Goal: Task Accomplishment & Management: Complete application form

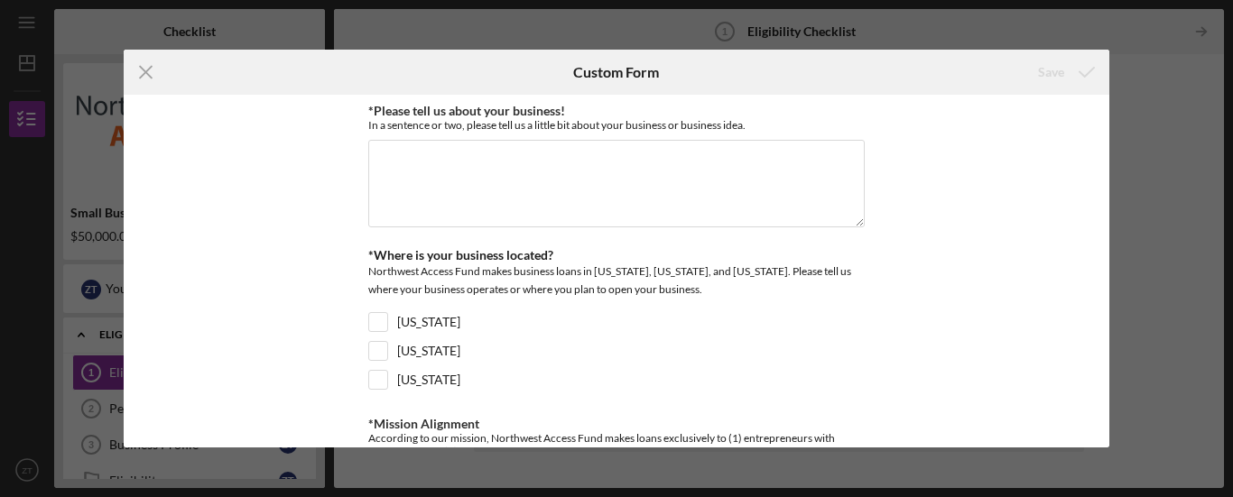
click at [1109, 91] on div "Save" at bounding box center [1064, 72] width 89 height 45
click at [1104, 92] on div "Save" at bounding box center [1064, 72] width 89 height 45
click at [1106, 94] on div "Save" at bounding box center [1064, 72] width 89 height 45
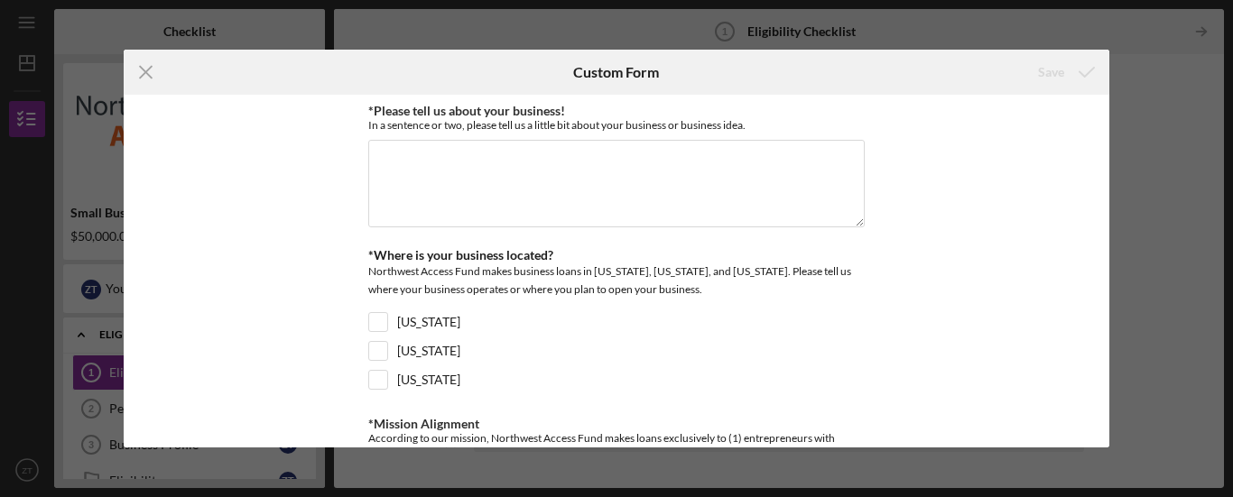
click at [1105, 93] on div "Save" at bounding box center [1064, 72] width 89 height 45
click at [475, 179] on textarea "*Please tell us about your business!" at bounding box center [616, 183] width 496 height 87
paste textarea "Wonderland for Kids LLC is a licensed child care center located in [GEOGRAPHIC_…"
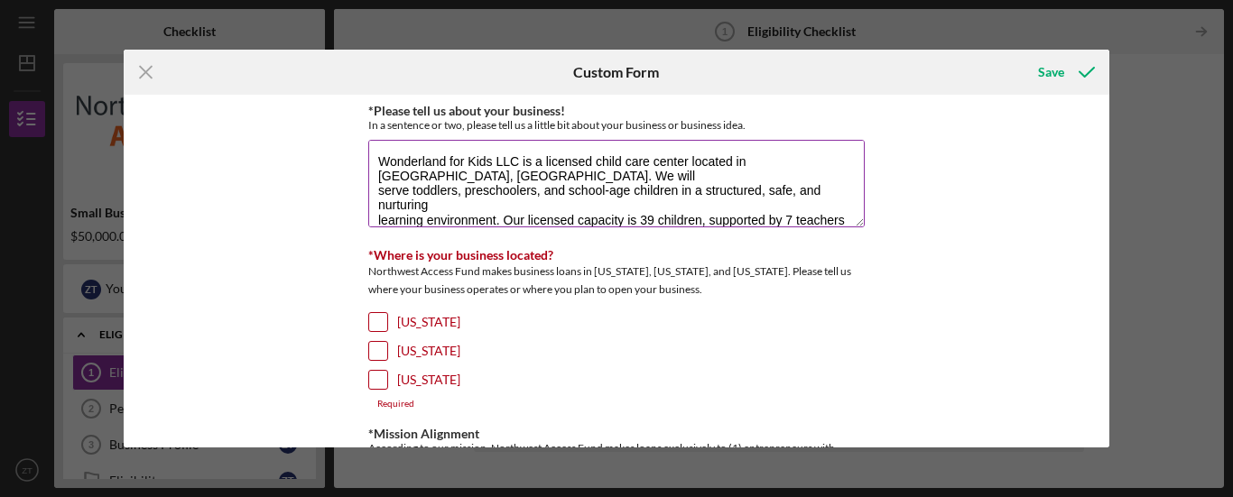
scroll to position [88, 0]
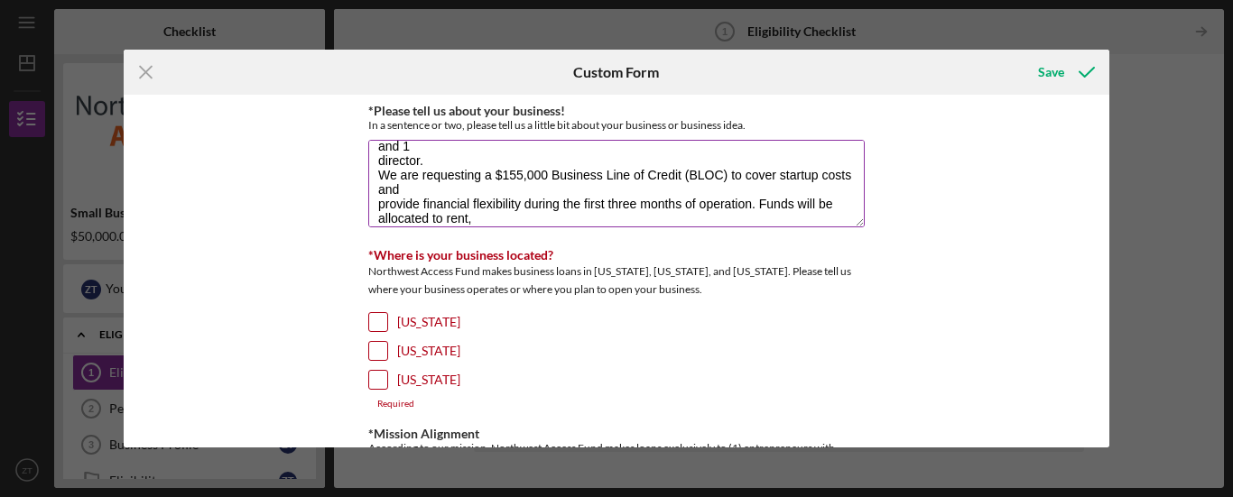
click at [519, 174] on textarea "Wonderland for Kids LLC is a licensed child care center located in [GEOGRAPHIC_…" at bounding box center [616, 183] width 496 height 87
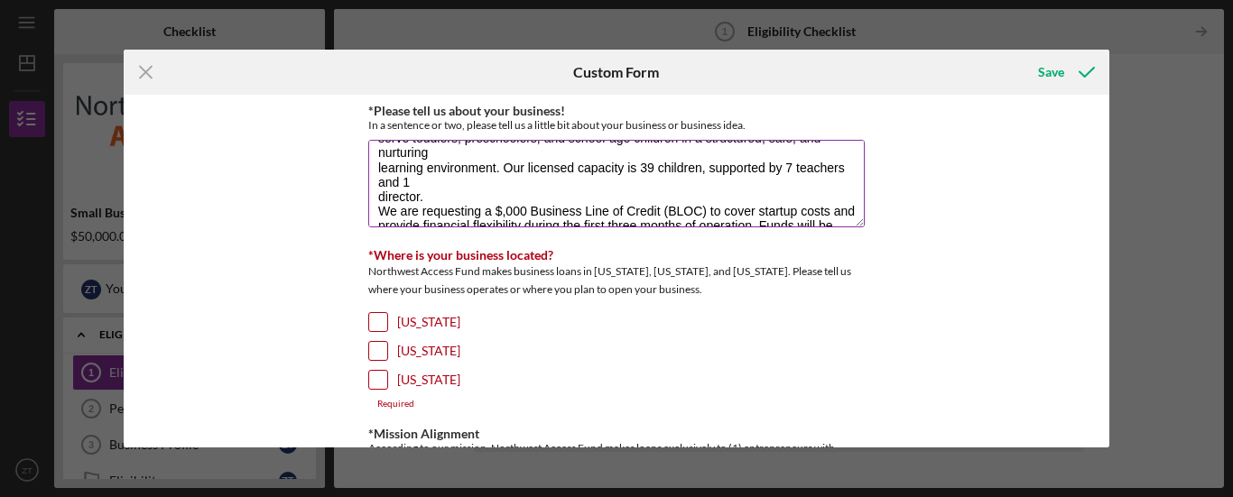
scroll to position [0, 0]
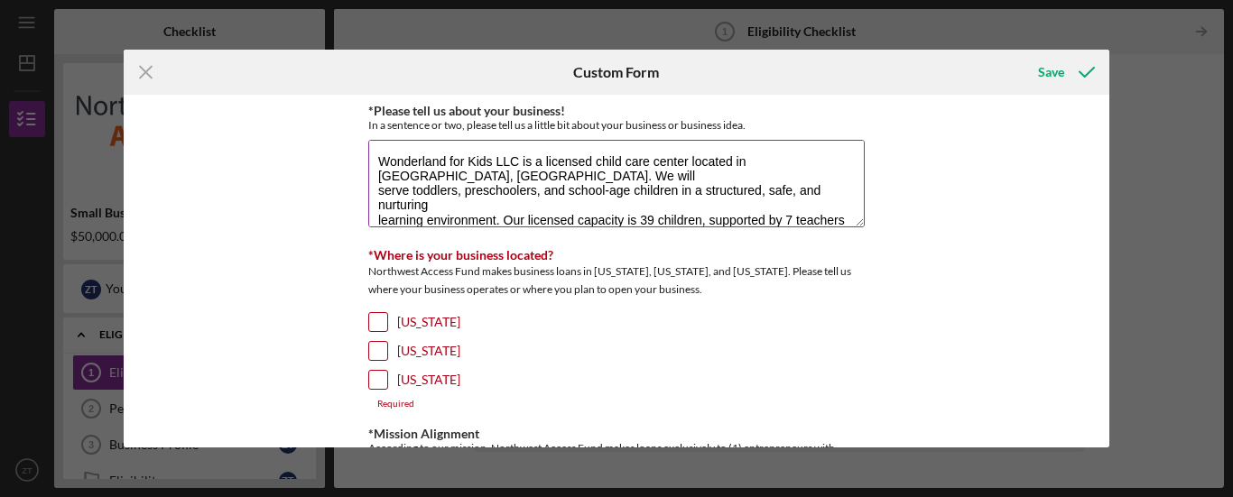
click at [371, 197] on textarea "Wonderland for Kids LLC is a licensed child care center located in [GEOGRAPHIC_…" at bounding box center [616, 183] width 496 height 87
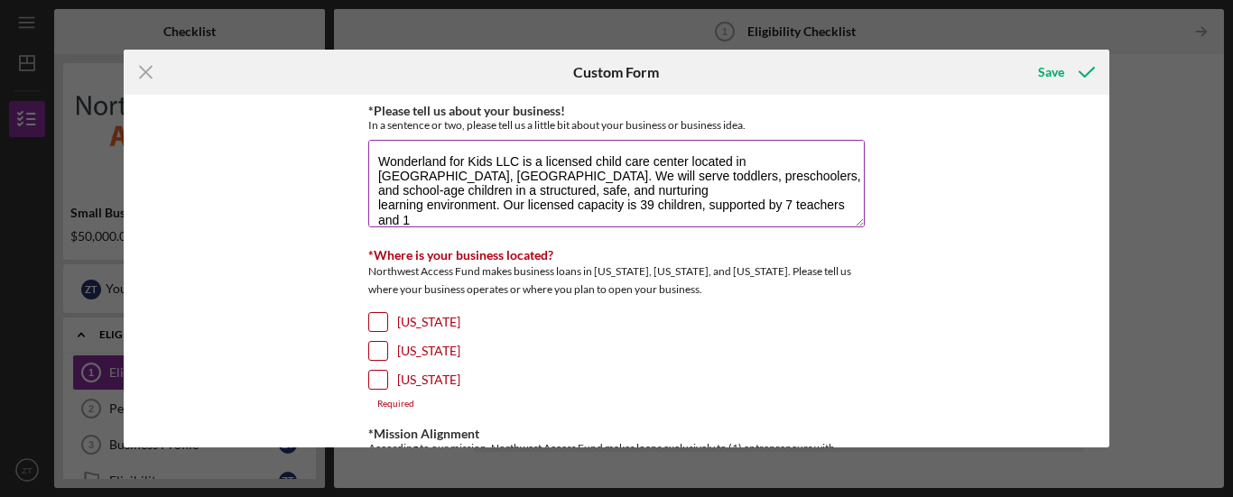
click at [449, 179] on textarea "Wonderland for Kids LLC is a licensed child care center located in [GEOGRAPHIC_…" at bounding box center [616, 183] width 496 height 87
click at [371, 207] on textarea "Wonderland for Kids LLC is a licensed child care center located in [GEOGRAPHIC_…" at bounding box center [616, 183] width 496 height 87
click at [511, 203] on textarea "Wonderland for Kids LLC is a licensed child care center located in [GEOGRAPHIC_…" at bounding box center [616, 183] width 496 height 87
click at [593, 208] on textarea "Wonderland for Kids LLC is a licensed child care center located in [GEOGRAPHIC_…" at bounding box center [616, 183] width 496 height 87
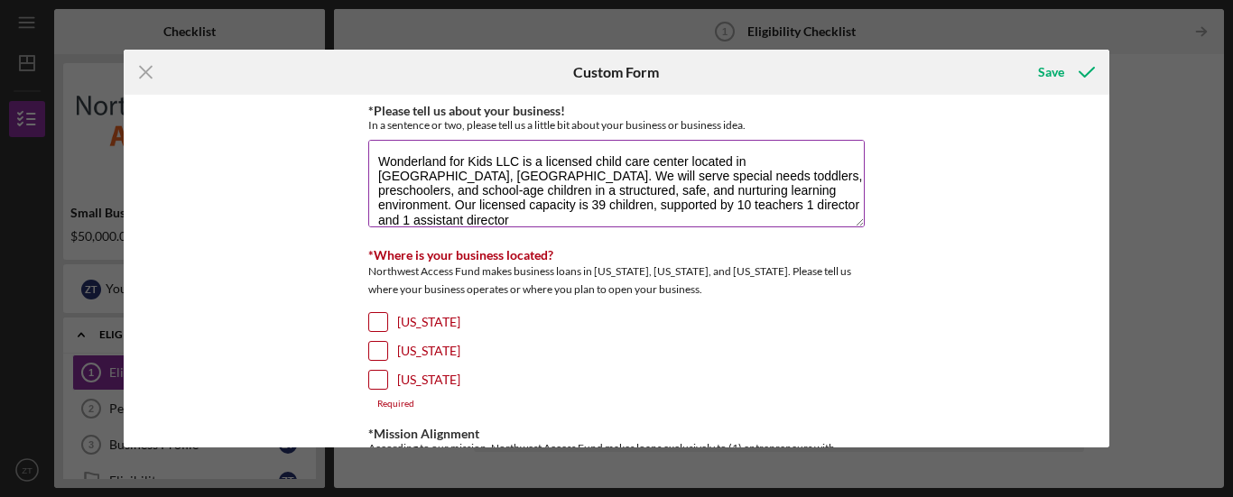
click at [571, 211] on textarea "Wonderland for Kids LLC is a licensed child care center located in [GEOGRAPHIC_…" at bounding box center [616, 183] width 496 height 87
click at [455, 221] on textarea "Wonderland for Kids LLC is a licensed child care center located in [GEOGRAPHIC_…" at bounding box center [616, 183] width 496 height 87
click at [499, 218] on textarea "Wonderland for Kids LLC is a licensed child care center located in [GEOGRAPHIC_…" at bounding box center [616, 183] width 496 height 87
click at [845, 219] on textarea "Wonderland for Kids LLC is a licensed child care center located in [GEOGRAPHIC_…" at bounding box center [616, 183] width 496 height 87
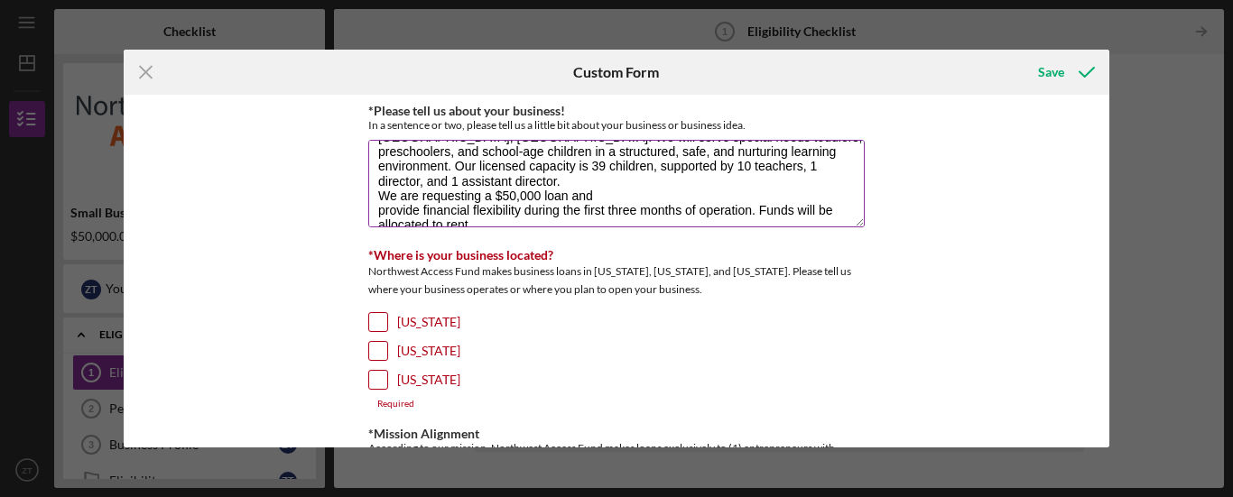
scroll to position [43, 0]
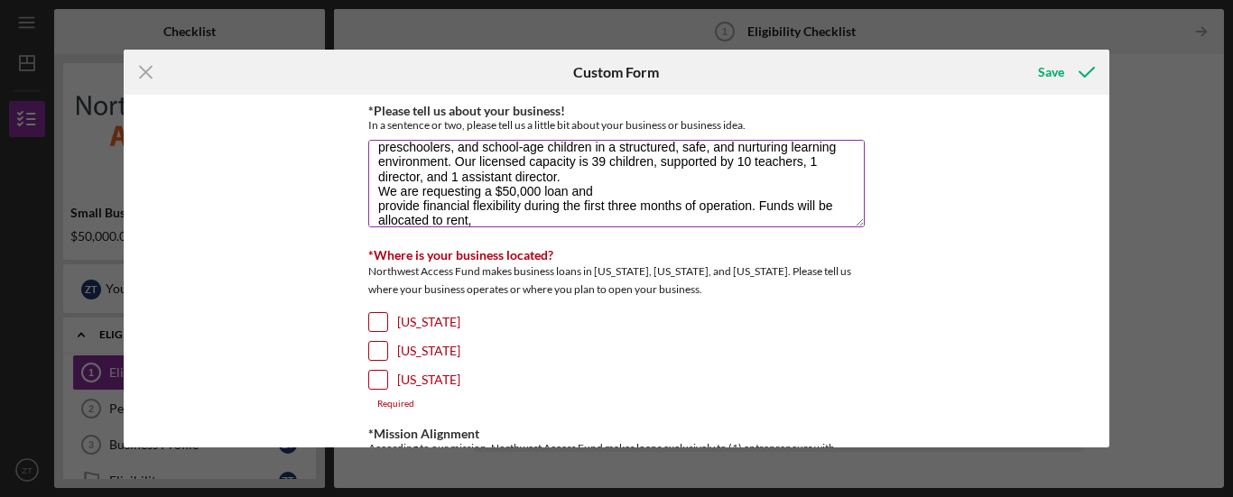
click at [758, 191] on textarea "Wonderland for Kids LLC is a licensed child care center located in [GEOGRAPHIC_…" at bounding box center [616, 183] width 496 height 87
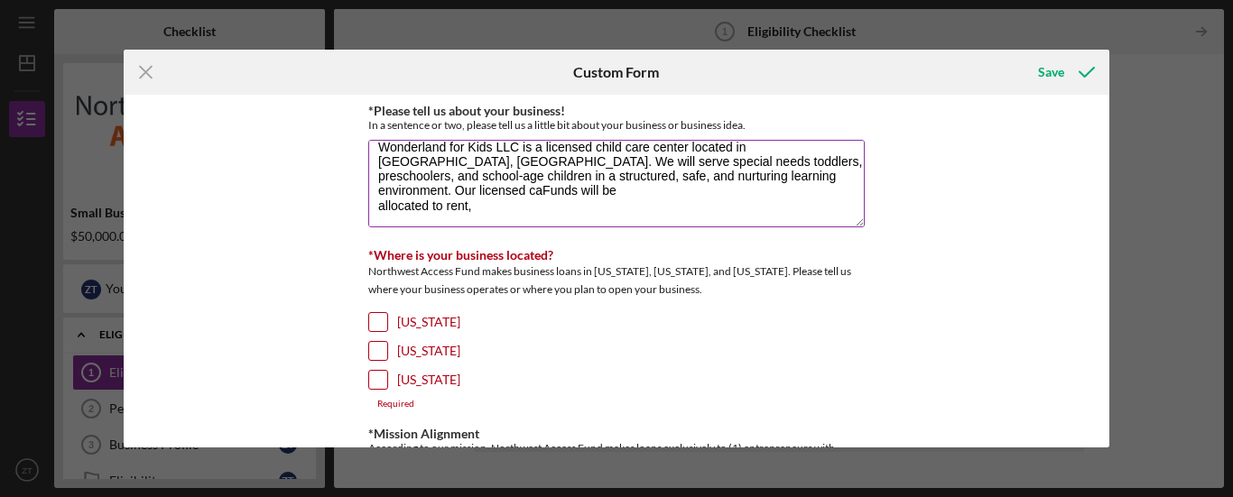
scroll to position [0, 0]
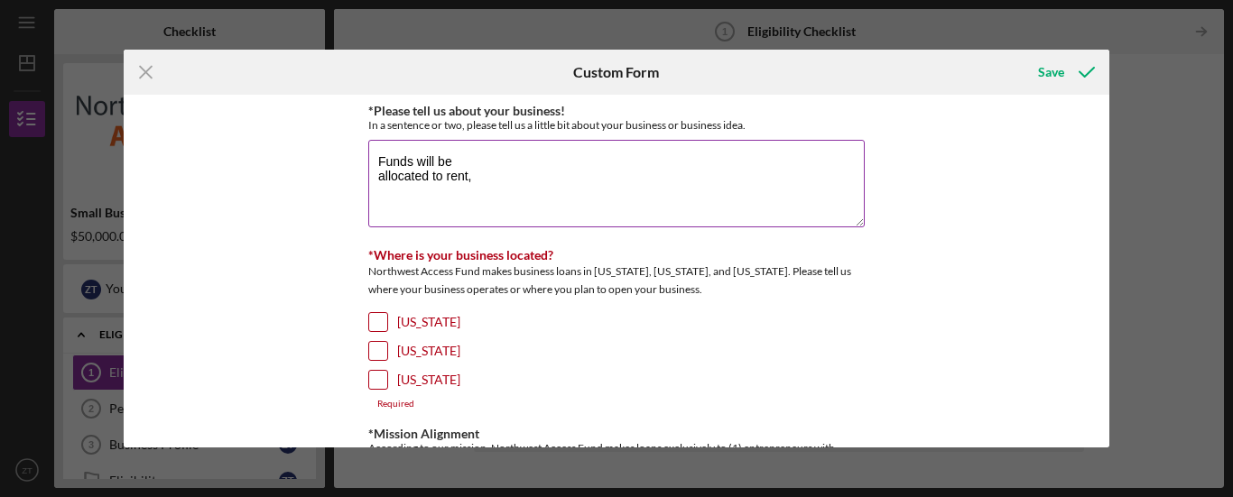
click at [828, 197] on textarea "Funds will be allocated to rent," at bounding box center [616, 183] width 496 height 87
type textarea "F"
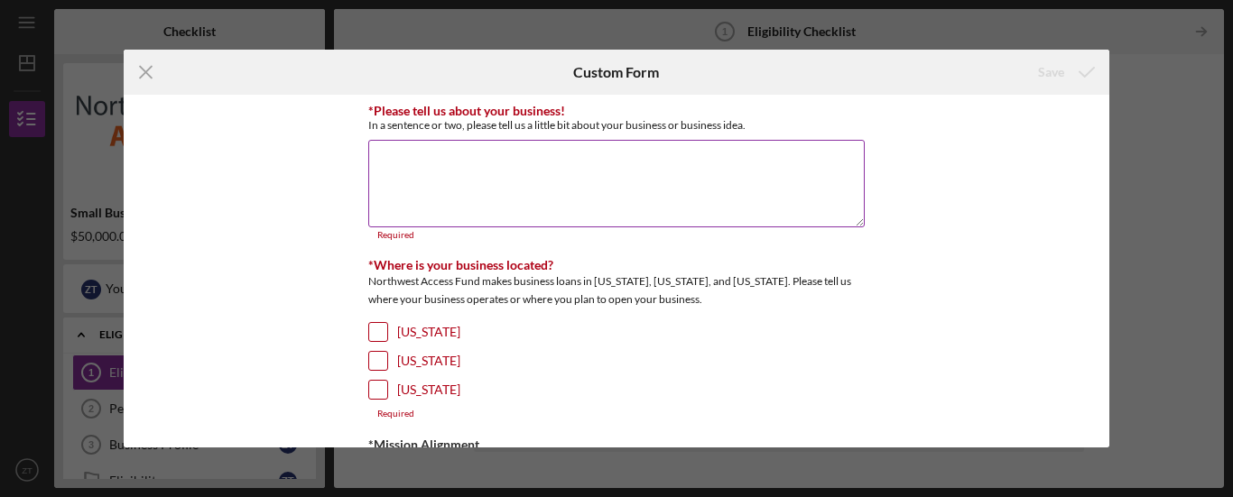
paste textarea "Wonderland for Kids LLC is a licensed child care center located in [GEOGRAPHIC_…"
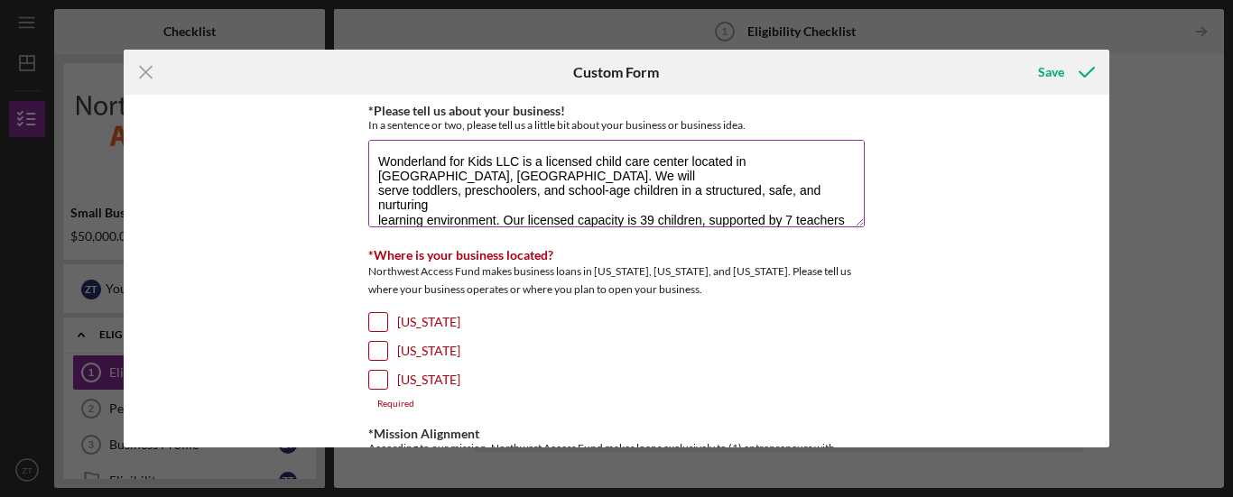
scroll to position [88, 0]
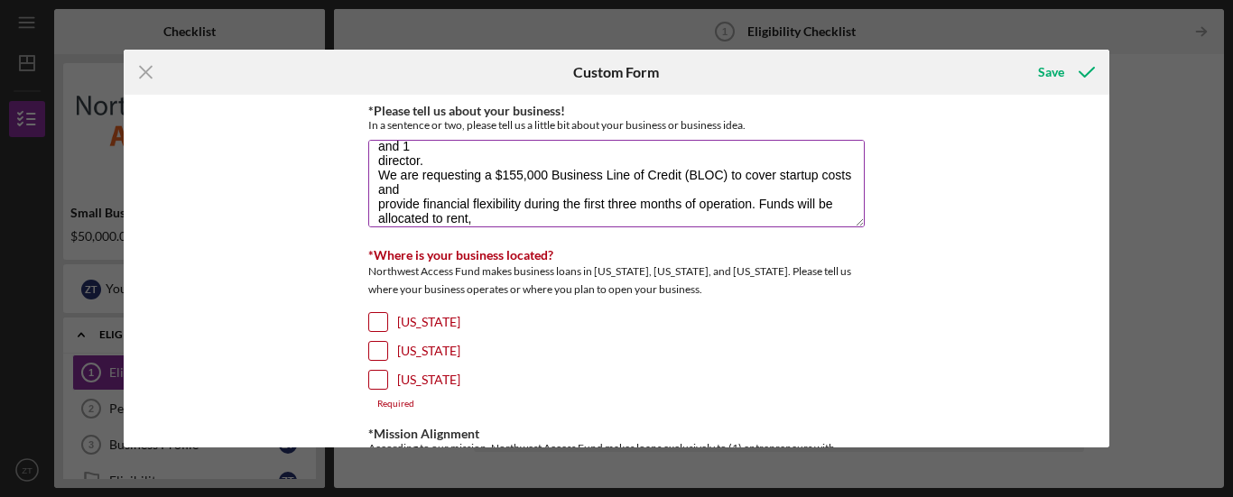
click at [751, 205] on textarea "Wonderland for Kids LLC is a licensed child care center located in [GEOGRAPHIC_…" at bounding box center [616, 183] width 496 height 87
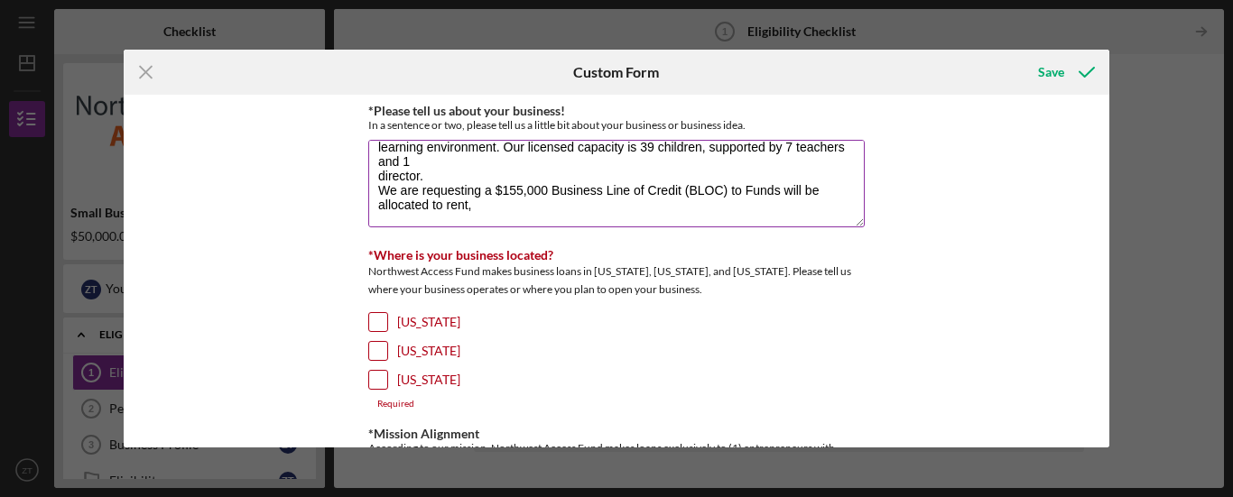
scroll to position [73, 0]
click at [488, 190] on textarea "Wonderland for Kids LLC is a licensed child care center located in [GEOGRAPHIC_…" at bounding box center [616, 183] width 496 height 87
click at [557, 199] on textarea "Wonderland for Kids LLC is a licensed child care center located in [GEOGRAPHIC_…" at bounding box center [616, 183] width 496 height 87
click at [553, 190] on textarea "Wonderland for Kids LLC is a licensed child care center located in [GEOGRAPHIC_…" at bounding box center [616, 183] width 496 height 87
click at [368, 181] on textarea "Wonderland for Kids LLC is a licensed child care center located in [GEOGRAPHIC_…" at bounding box center [616, 183] width 496 height 87
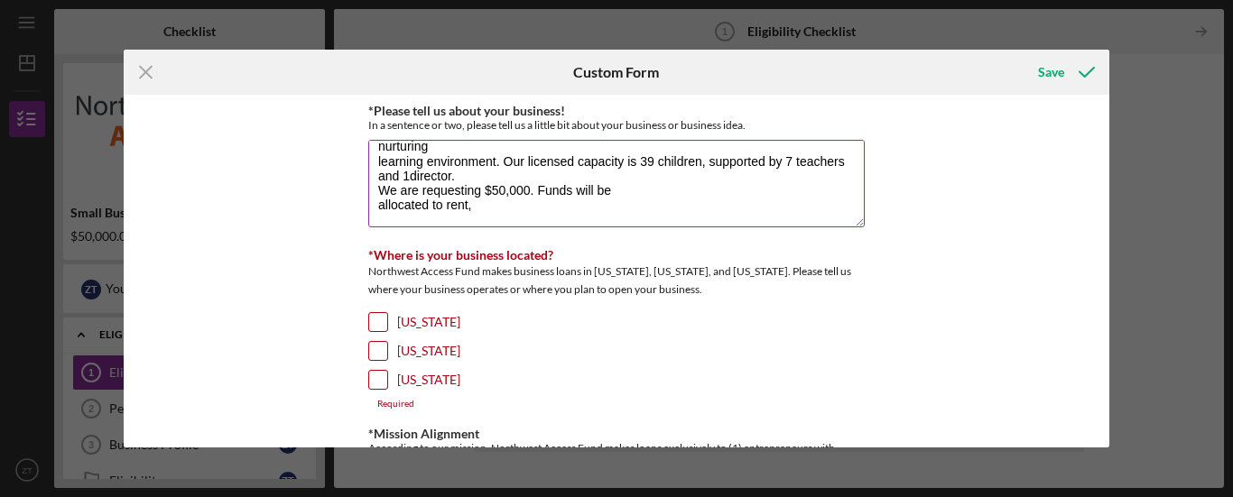
scroll to position [58, 0]
click at [375, 187] on textarea "Wonderland for Kids LLC is a licensed child care center located in [GEOGRAPHIC_…" at bounding box center [616, 183] width 496 height 87
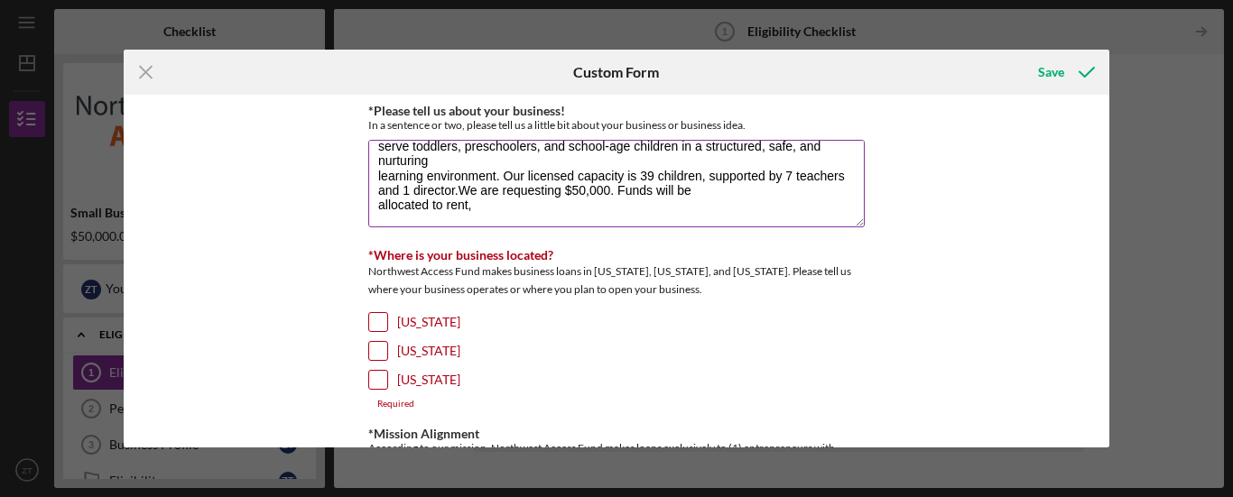
scroll to position [44, 0]
click at [369, 173] on textarea "Wonderland for Kids LLC is a licensed child care center located in [GEOGRAPHIC_…" at bounding box center [616, 183] width 496 height 87
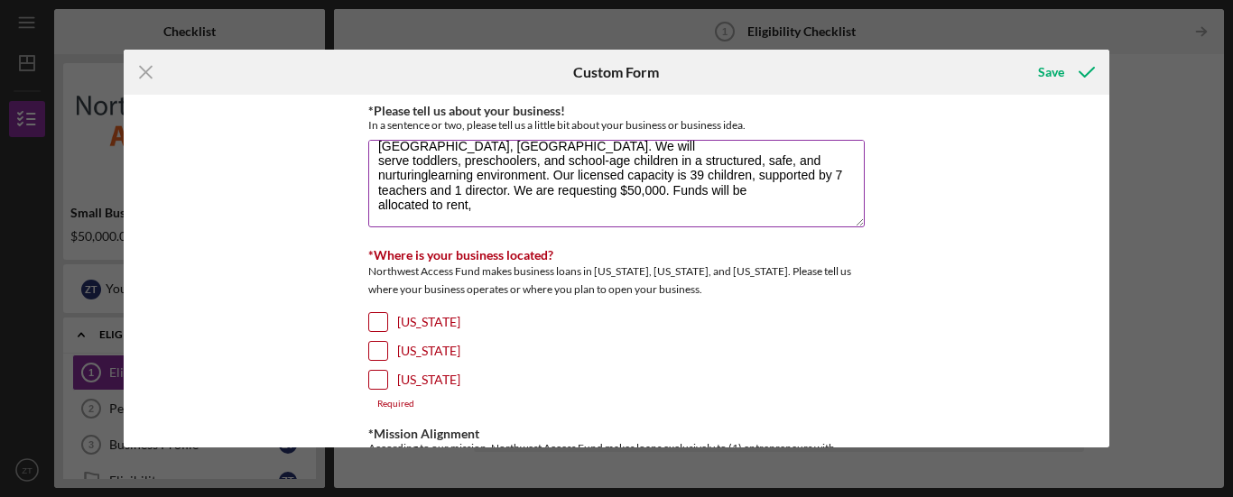
scroll to position [30, 0]
click at [371, 162] on textarea "Wonderland for Kids LLC is a licensed child care center located in [GEOGRAPHIC_…" at bounding box center [616, 183] width 496 height 87
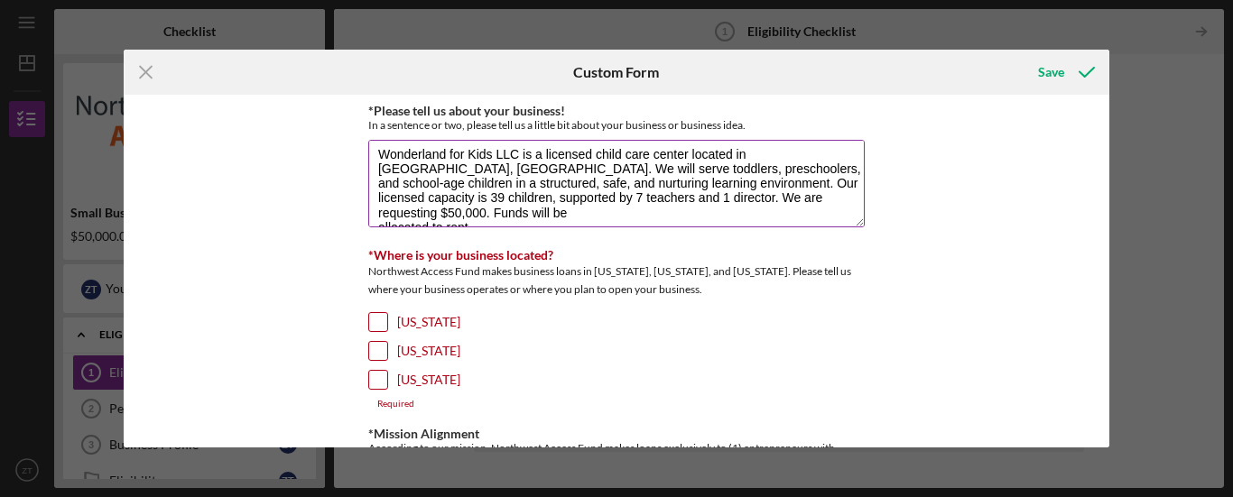
scroll to position [0, 0]
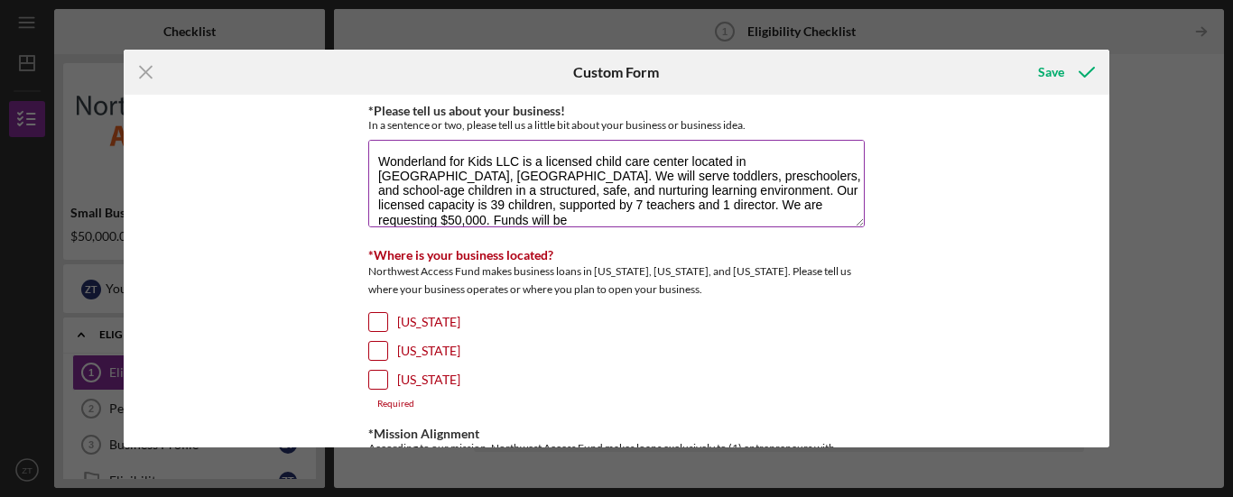
click at [450, 179] on textarea "Wonderland for Kids LLC is a licensed child care center located in [GEOGRAPHIC_…" at bounding box center [616, 183] width 496 height 87
click at [448, 227] on textarea "Wonderland for Kids LLC is a licensed child care center located in [GEOGRAPHIC_…" at bounding box center [616, 183] width 496 height 87
type textarea "Wonderland for Kids LLC is a licensed child care center located in [GEOGRAPHIC_…"
